Goal: Find specific page/section: Find specific page/section

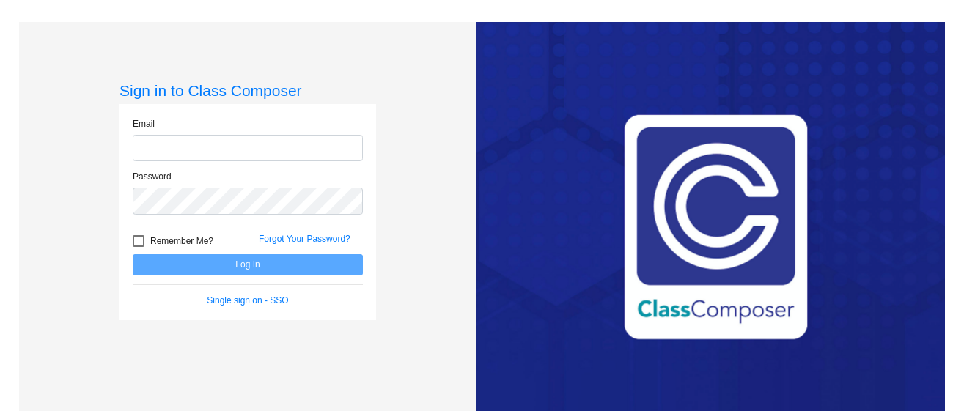
click at [331, 143] on input "email" at bounding box center [248, 148] width 230 height 27
type input "[EMAIL_ADDRESS][DOMAIN_NAME]"
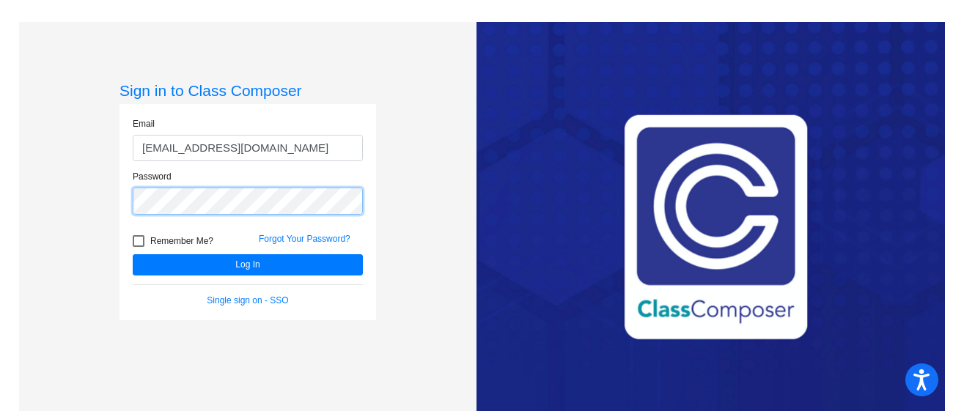
click at [133, 254] on button "Log In" at bounding box center [248, 264] width 230 height 21
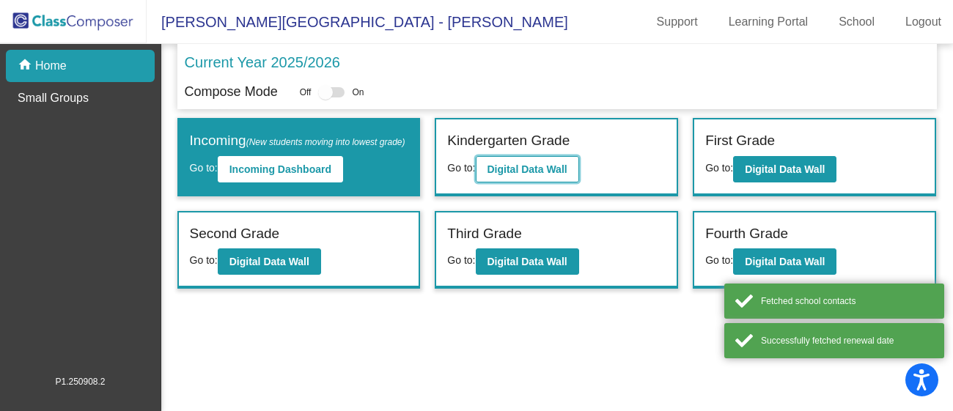
click at [539, 160] on button "Digital Data Wall" at bounding box center [527, 169] width 103 height 26
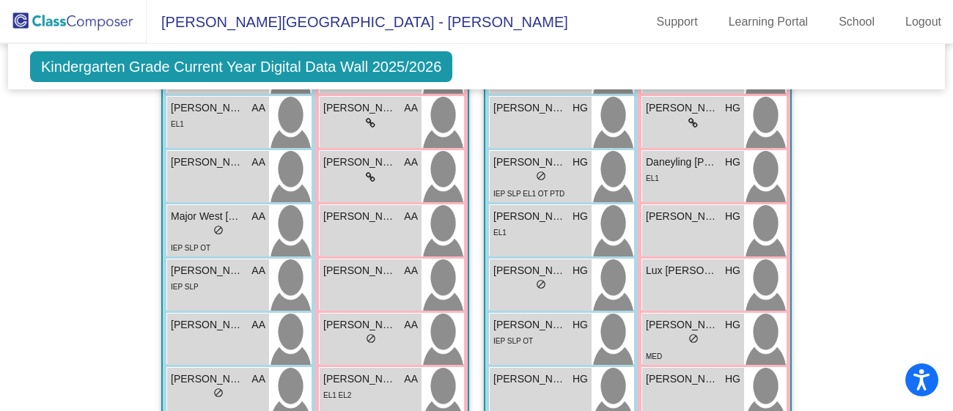
scroll to position [482, 0]
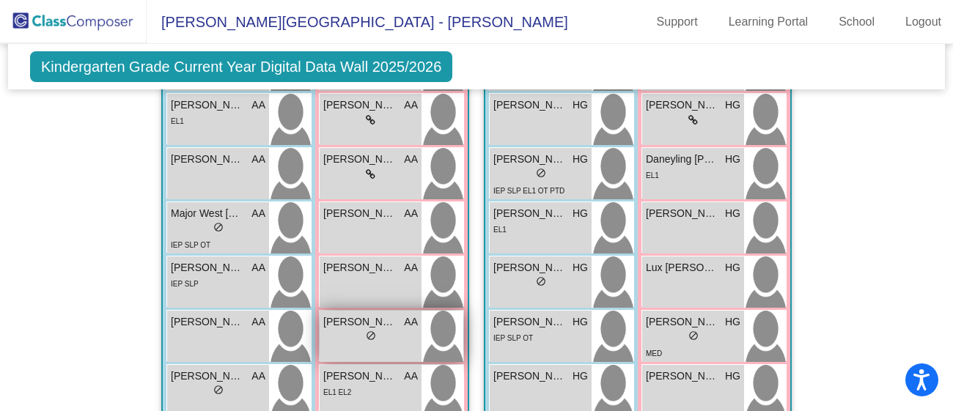
click at [348, 330] on div "lock do_not_disturb_alt" at bounding box center [370, 337] width 95 height 15
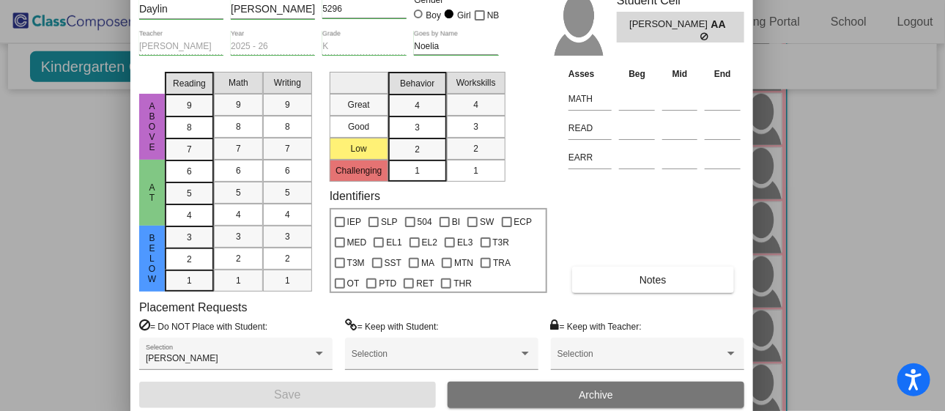
drag, startPoint x: 415, startPoint y: 18, endPoint x: 385, endPoint y: -35, distance: 61.1
click at [385, 0] on html "Accessibility Screen-Reader Guide, Feedback, and Issue Reporting | New window […" at bounding box center [472, 205] width 945 height 411
click at [871, 219] on div at bounding box center [472, 205] width 945 height 411
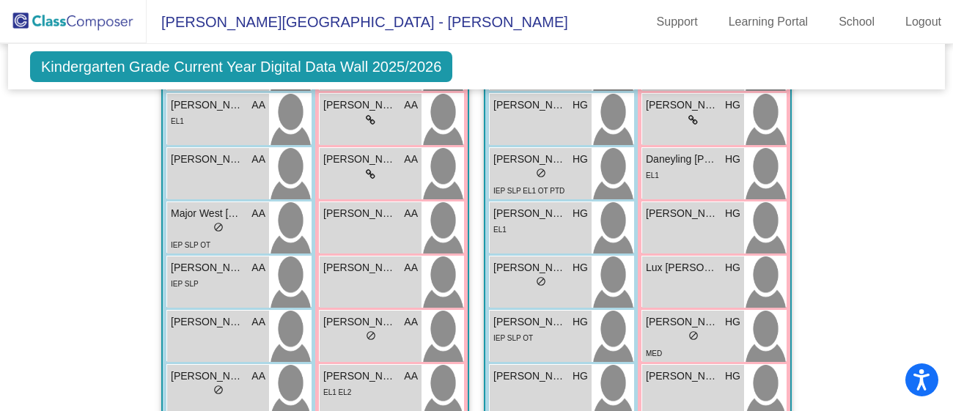
scroll to position [0, 0]
